Goal: Task Accomplishment & Management: Use online tool/utility

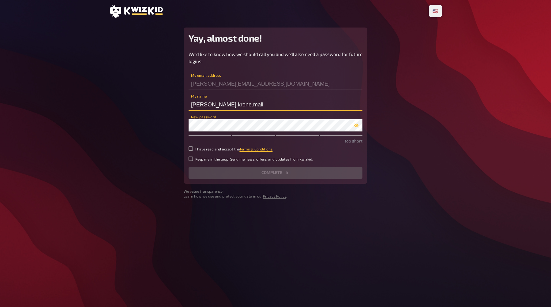
click at [237, 102] on input "[PERSON_NAME].krone.mail" at bounding box center [276, 105] width 174 height 12
type input "skrone"
click at [239, 99] on input "skrone" at bounding box center [276, 105] width 174 height 12
click at [244, 43] on div "Yay, almost done! We'd like to know how we should call you and we'll also need …" at bounding box center [276, 106] width 184 height 157
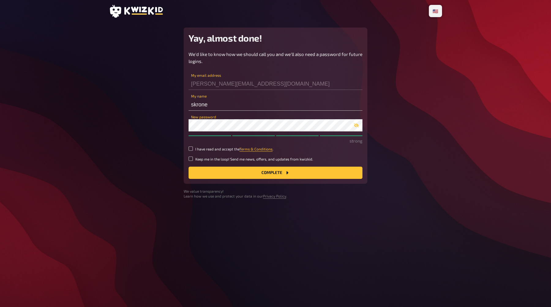
click at [209, 150] on small "I have read and accept the Terms & Conditions ." at bounding box center [234, 149] width 78 height 5
click at [193, 150] on input "I have read and accept the Terms & Conditions ." at bounding box center [191, 149] width 4 height 4
checkbox input "true"
click at [249, 172] on button "Complete" at bounding box center [276, 173] width 174 height 12
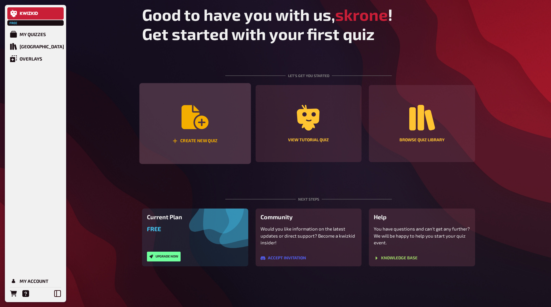
click at [193, 123] on icon "Create new quiz" at bounding box center [195, 117] width 27 height 24
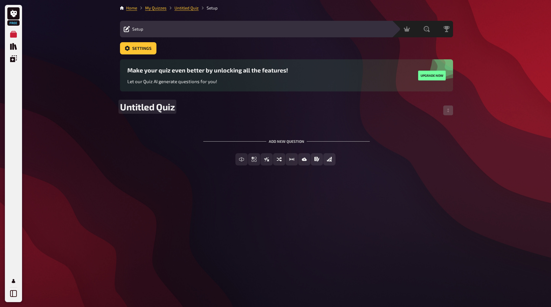
click at [226, 107] on div "Untitled Quiz" at bounding box center [286, 110] width 333 height 18
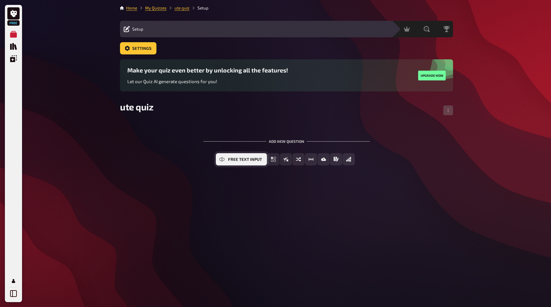
click at [225, 161] on button "Free Text Input" at bounding box center [241, 159] width 51 height 12
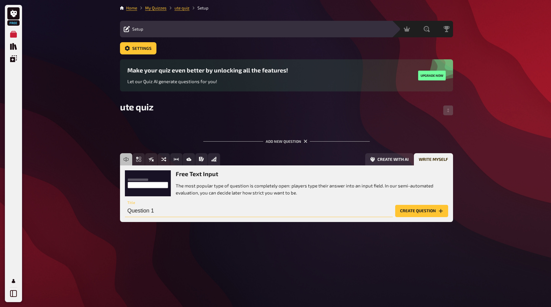
click at [185, 209] on input "Question 1" at bounding box center [259, 211] width 268 height 12
type input "wie gehts dir?"
click at [420, 212] on button "Create question" at bounding box center [421, 211] width 53 height 12
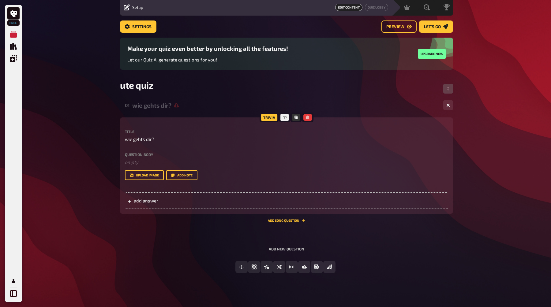
scroll to position [27, 0]
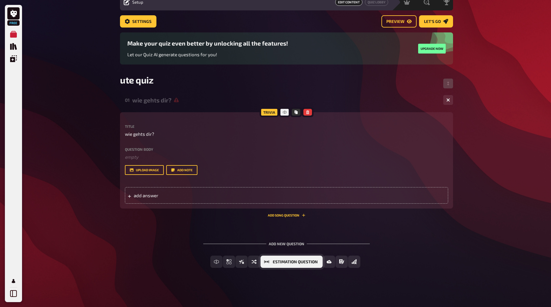
click at [286, 262] on span "Estimation Question" at bounding box center [295, 262] width 45 height 4
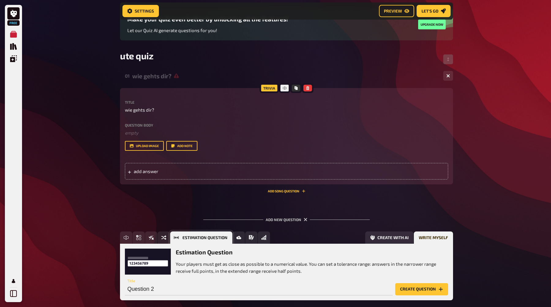
scroll to position [84, 0]
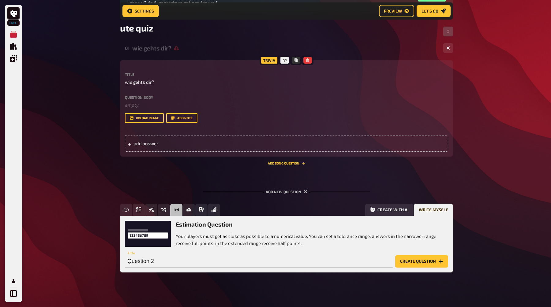
click at [192, 252] on div "Question 2 Title" at bounding box center [259, 259] width 268 height 18
click at [187, 256] on input "Question 2" at bounding box center [259, 262] width 268 height 12
type input "Wann ist [PERSON_NAME] geboren?"
click at [424, 260] on button "Create question" at bounding box center [421, 262] width 53 height 12
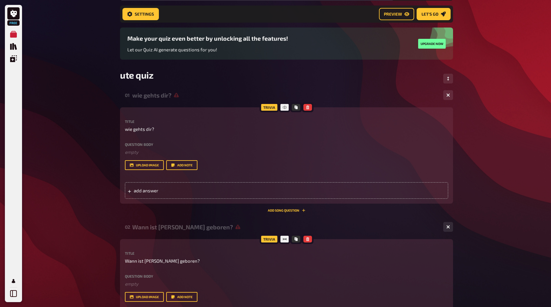
scroll to position [20, 0]
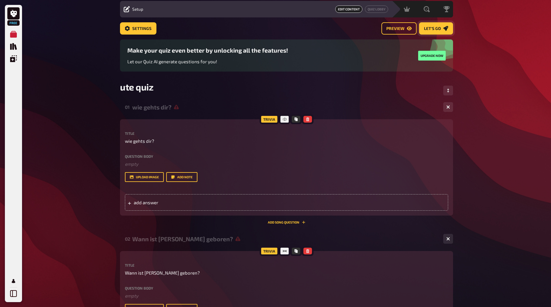
click at [437, 27] on span "Let's go" at bounding box center [432, 29] width 17 height 4
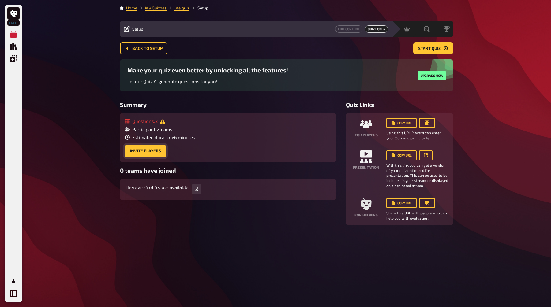
click at [154, 153] on button "Invite Players" at bounding box center [145, 151] width 41 height 12
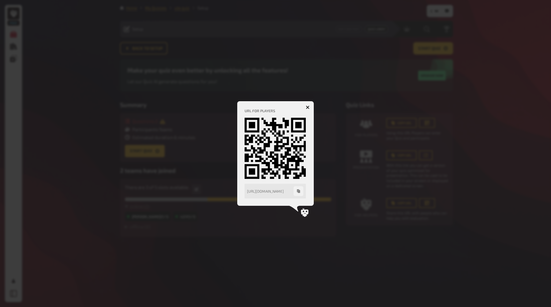
click at [306, 107] on icon "button" at bounding box center [308, 108] width 4 height 4
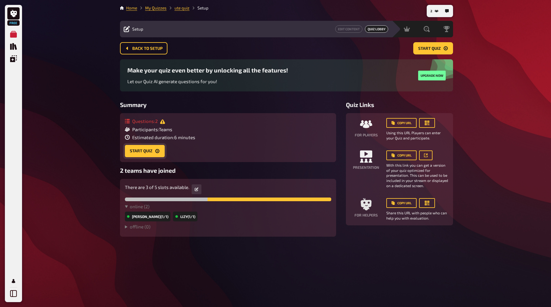
click at [148, 154] on button "Start Quiz" at bounding box center [145, 151] width 40 height 12
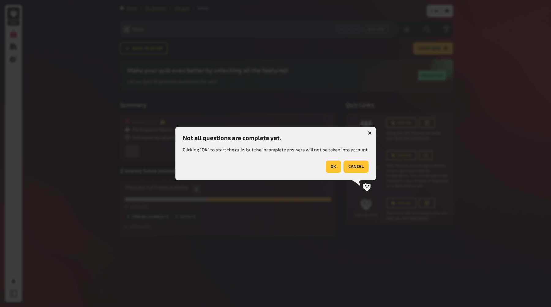
click at [368, 134] on icon "button" at bounding box center [370, 133] width 6 height 6
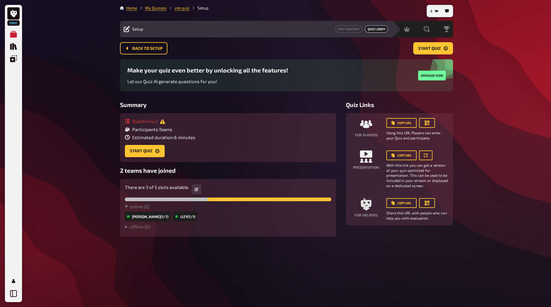
click at [167, 132] on span "Participants : Teams" at bounding box center [152, 130] width 40 height 6
click at [148, 153] on button "Start Quiz" at bounding box center [145, 151] width 40 height 12
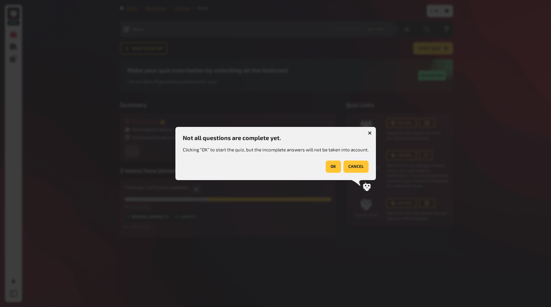
click at [370, 135] on button "button" at bounding box center [370, 133] width 10 height 10
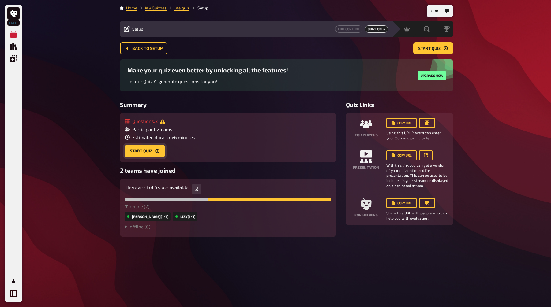
click at [153, 157] on button "Start Quiz" at bounding box center [145, 151] width 40 height 12
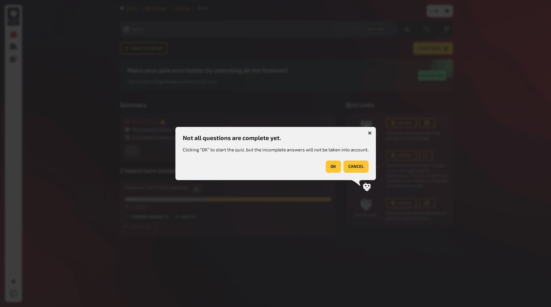
click at [332, 168] on button "OK" at bounding box center [333, 167] width 15 height 12
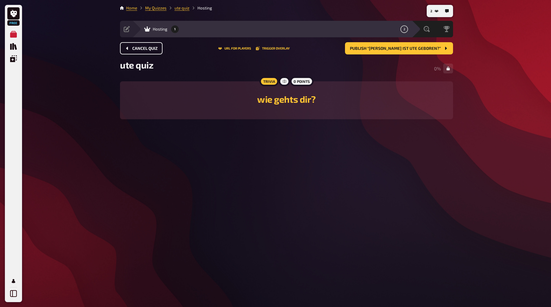
click at [140, 51] on button "Cancel Quiz" at bounding box center [141, 48] width 43 height 12
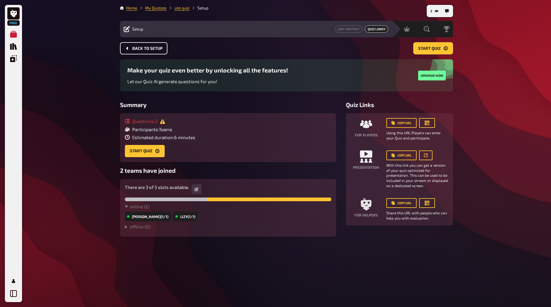
click at [148, 47] on span "Back to setup" at bounding box center [147, 49] width 30 height 4
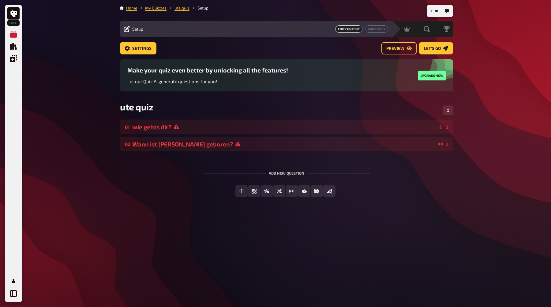
click at [349, 30] on span "Edit Content" at bounding box center [348, 28] width 27 height 7
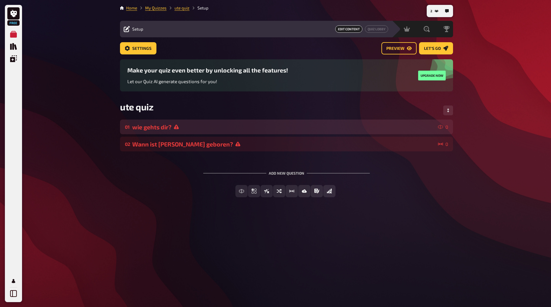
click at [295, 128] on div "wie gehts dir?" at bounding box center [284, 127] width 304 height 7
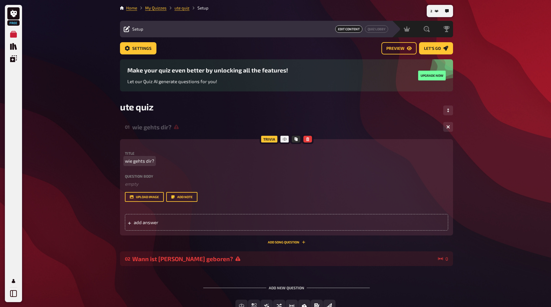
click at [153, 162] on span "wie gehts dir?" at bounding box center [139, 161] width 29 height 7
click at [150, 207] on div "Title Frage 1 Question body Wie gehts dir? Drop here to upload upload image Add…" at bounding box center [286, 191] width 323 height 79
click at [147, 220] on div "add answer" at bounding box center [286, 222] width 323 height 17
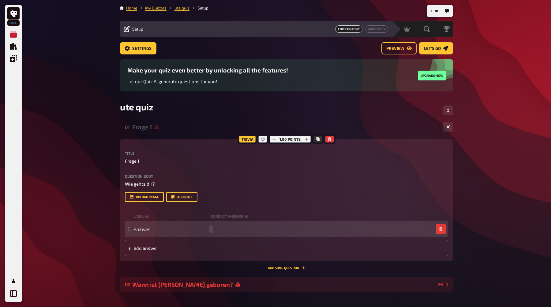
click at [217, 228] on div "Answer" at bounding box center [284, 230] width 300 height 6
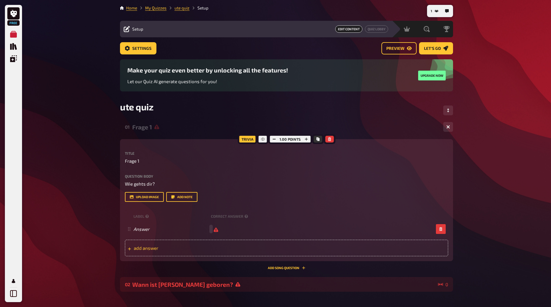
click at [157, 251] on span "add answer" at bounding box center [181, 249] width 95 height 6
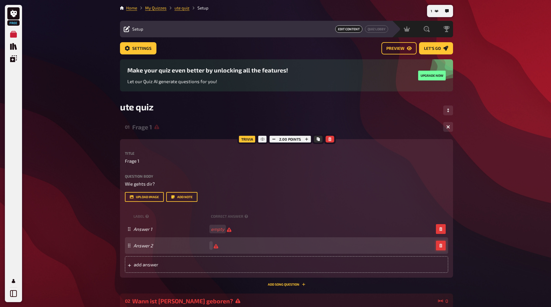
click at [442, 246] on icon "button" at bounding box center [441, 246] width 4 height 4
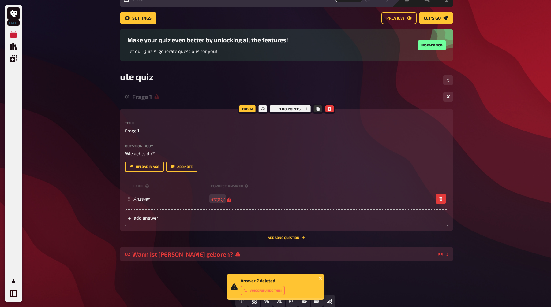
click at [215, 256] on div "Wann ist [PERSON_NAME] geboren?" at bounding box center [284, 254] width 304 height 7
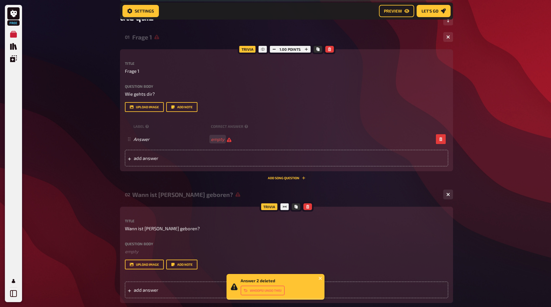
scroll to position [168, 0]
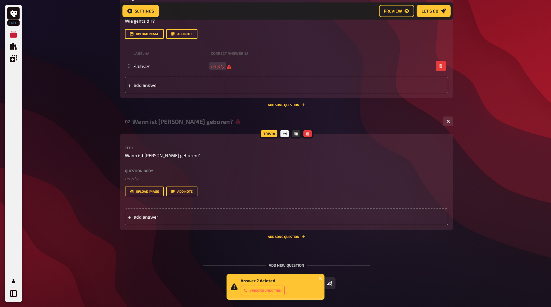
click at [145, 174] on div "Question body ﻿ empty Drop here to upload" at bounding box center [286, 175] width 323 height 13
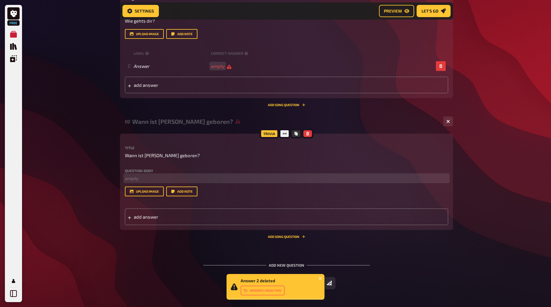
click at [144, 176] on p "﻿ empty" at bounding box center [286, 178] width 323 height 7
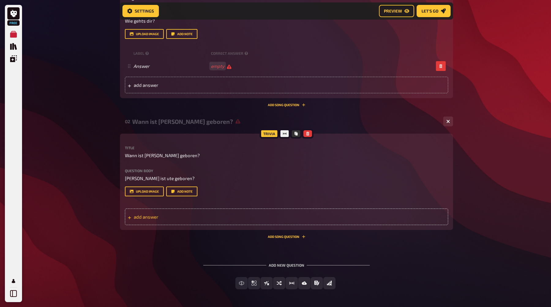
click at [151, 221] on div "add answer" at bounding box center [286, 217] width 323 height 17
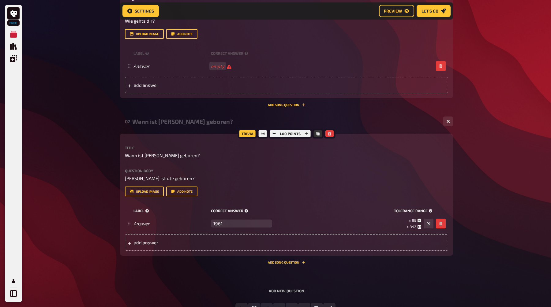
type input "1961"
click at [368, 208] on div "label correct answer tolerance range" at bounding box center [286, 210] width 323 height 9
click at [240, 274] on div "01 Frage 1 1 Trivia 1.00 points Title Frage 1 Question body Wie gehts dir? Drop…" at bounding box center [286, 141] width 333 height 369
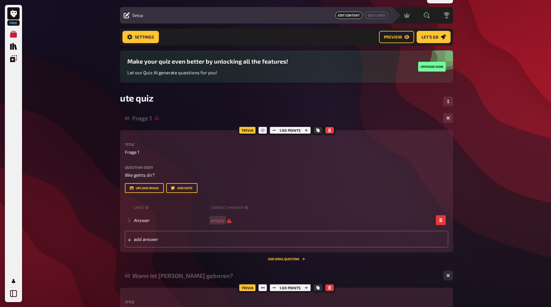
scroll to position [0, 0]
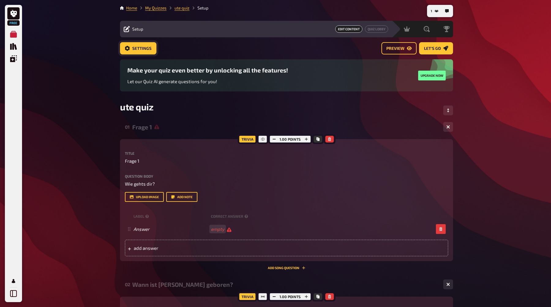
click at [143, 47] on span "Settings" at bounding box center [141, 49] width 19 height 4
